Goal: Task Accomplishment & Management: Manage account settings

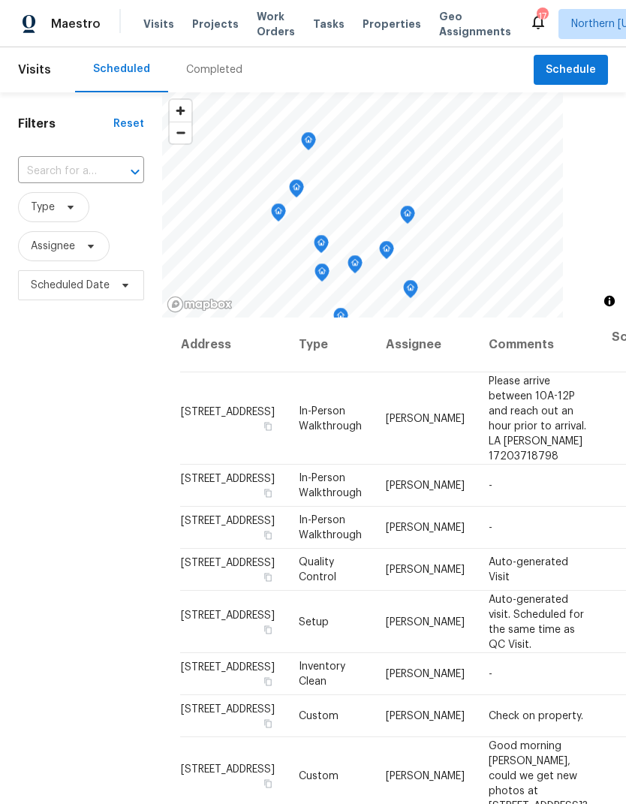
click at [44, 170] on input "text" at bounding box center [60, 171] width 84 height 23
type input "1460"
click at [55, 243] on li "[STREET_ADDRESS]" at bounding box center [79, 230] width 125 height 25
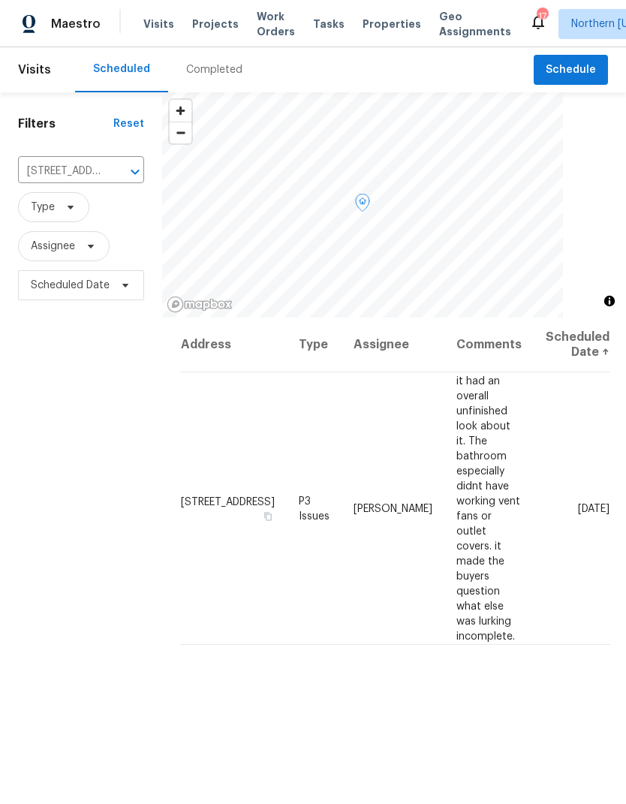
click at [0, 0] on icon at bounding box center [0, 0] width 0 height 0
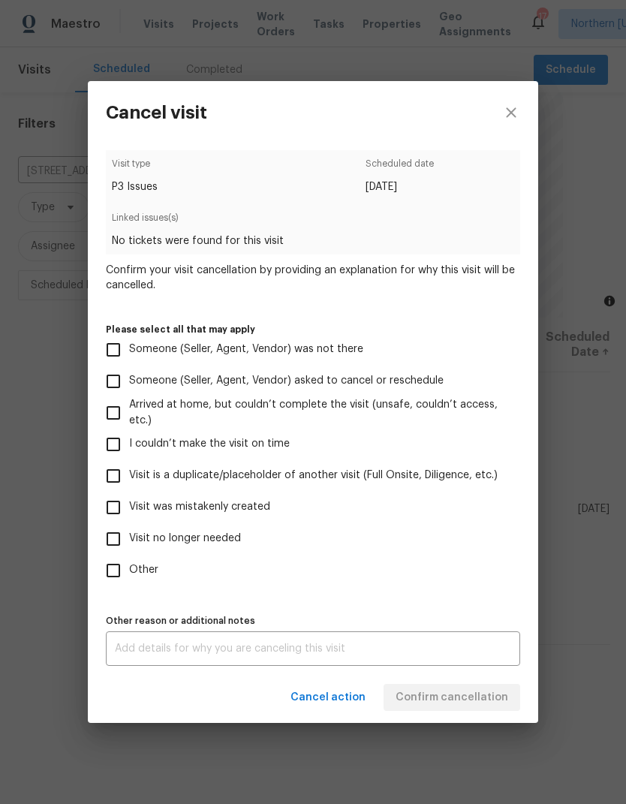
click at [111, 471] on input "Visit is a duplicate/placeholder of another visit (Full Onsite, Diligence, etc.)" at bounding box center [114, 476] width 32 height 32
checkbox input "true"
click at [456, 654] on textarea at bounding box center [313, 648] width 396 height 11
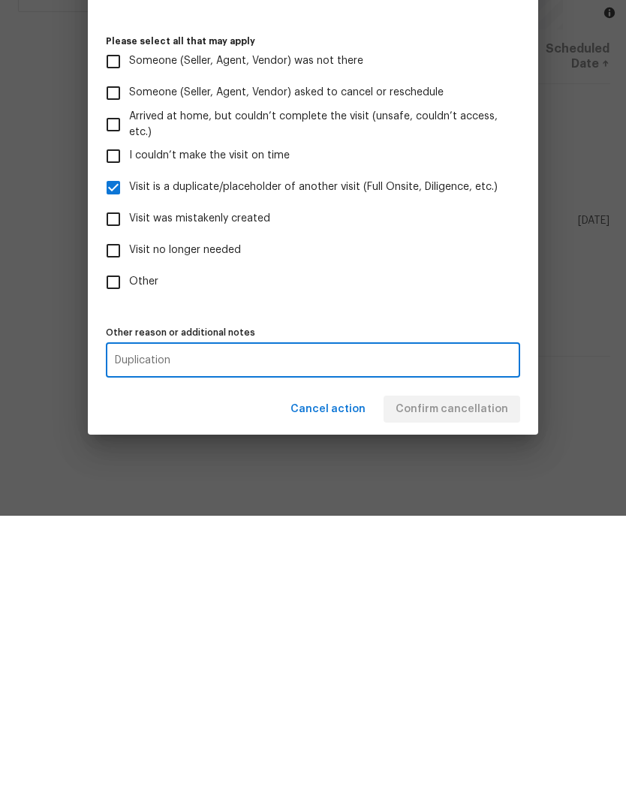
type textarea "Duplication"
click at [495, 672] on div "Cancel action Confirm cancellation" at bounding box center [313, 698] width 450 height 52
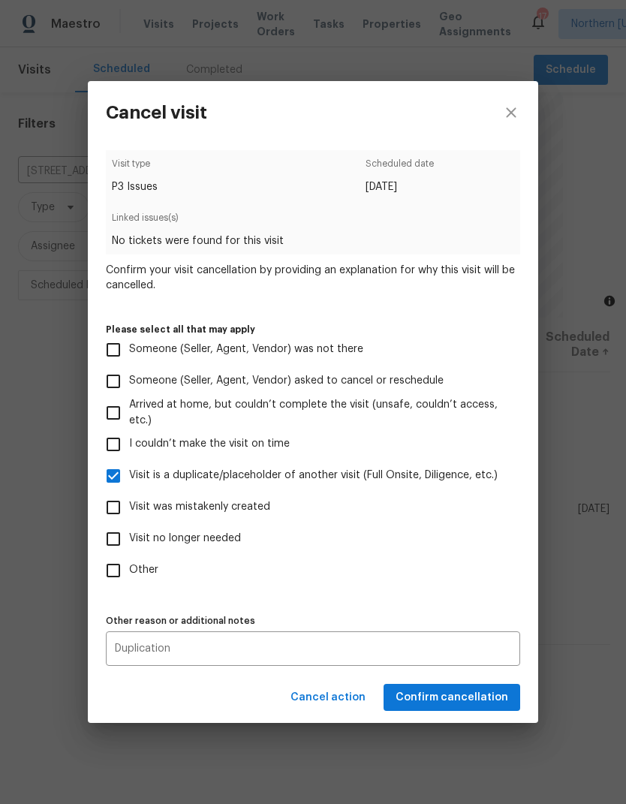
click at [494, 419] on span "Arrived at home, but couldn’t complete the visit (unsafe, couldn’t access, etc.)" at bounding box center [318, 413] width 379 height 32
click at [129, 419] on input "Arrived at home, but couldn’t complete the visit (unsafe, couldn’t access, etc.)" at bounding box center [114, 413] width 32 height 32
checkbox input "true"
click at [483, 699] on span "Confirm cancellation" at bounding box center [452, 697] width 113 height 19
